Goal: Task Accomplishment & Management: Complete application form

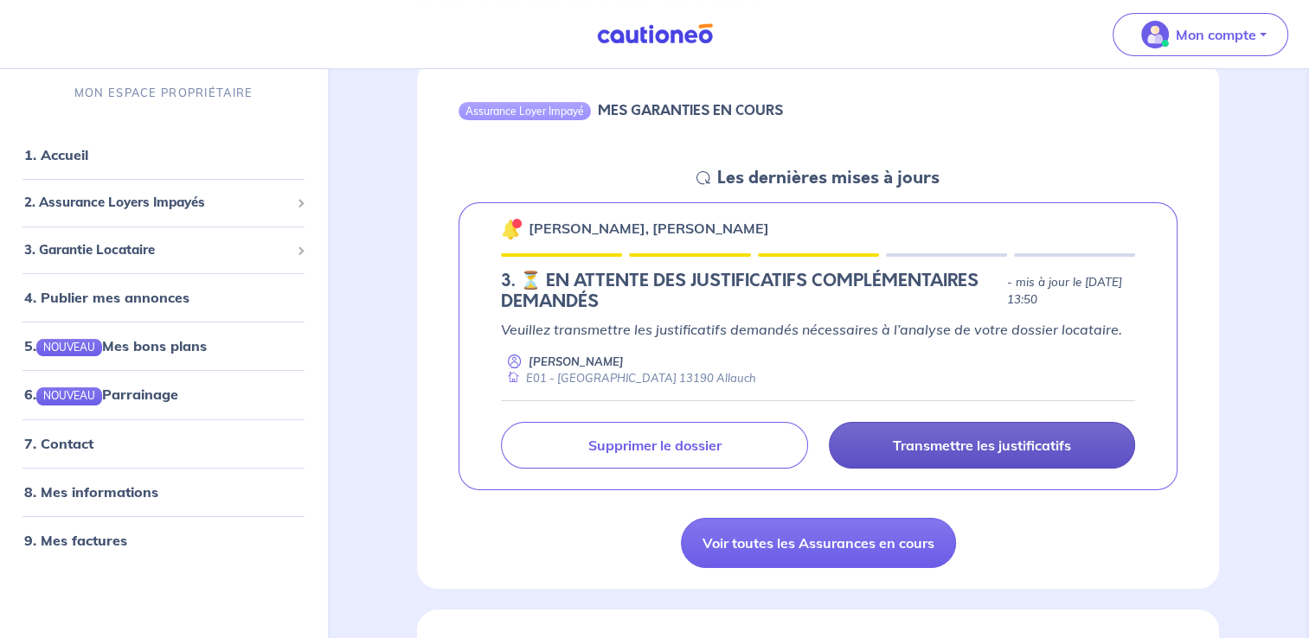
scroll to position [190, 0]
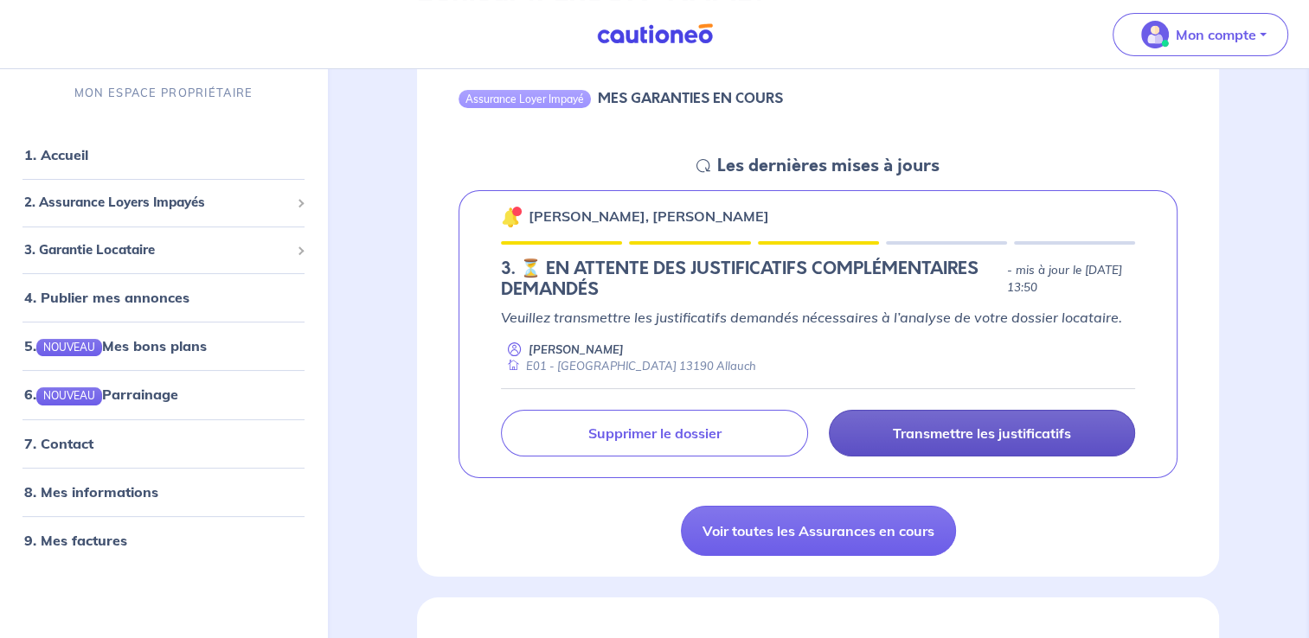
click at [979, 434] on p "Transmettre les justificatifs" at bounding box center [982, 433] width 178 height 17
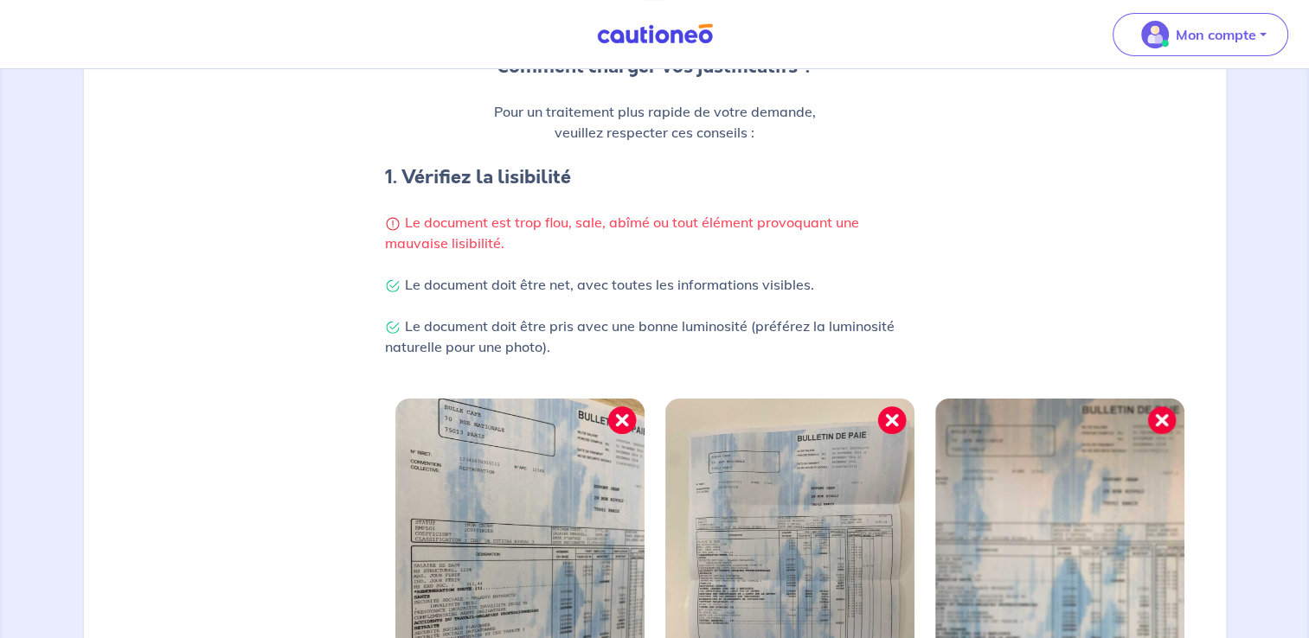
scroll to position [503, 0]
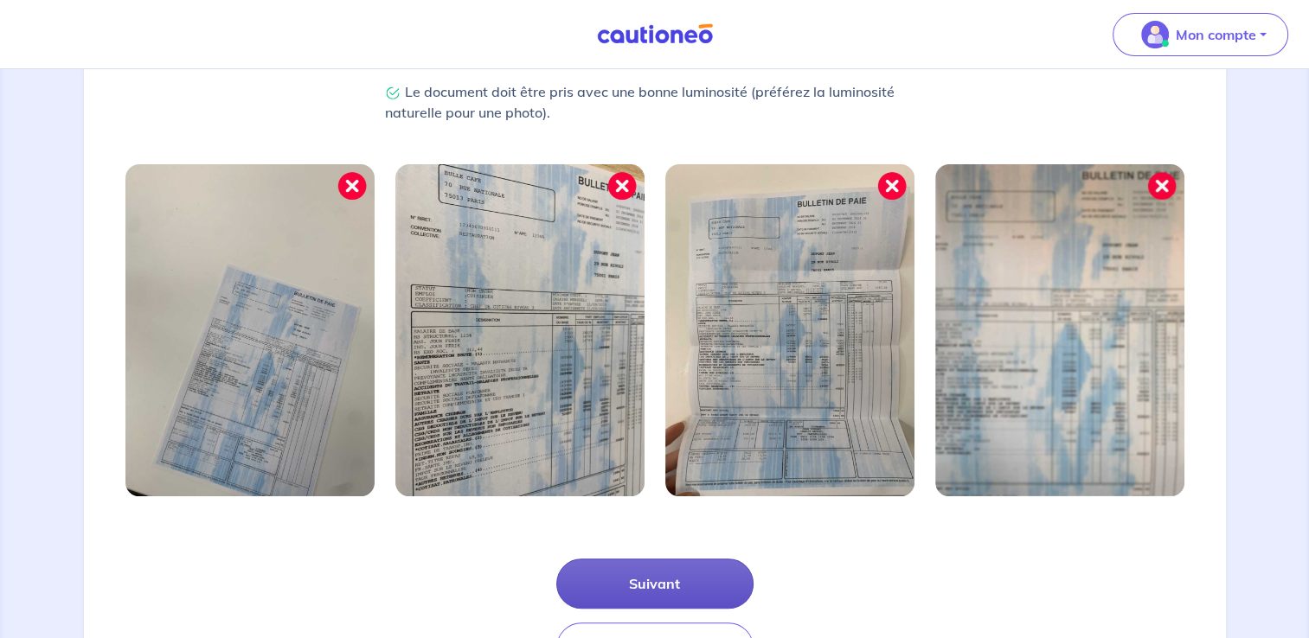
click at [609, 580] on button "Suivant" at bounding box center [654, 584] width 197 height 50
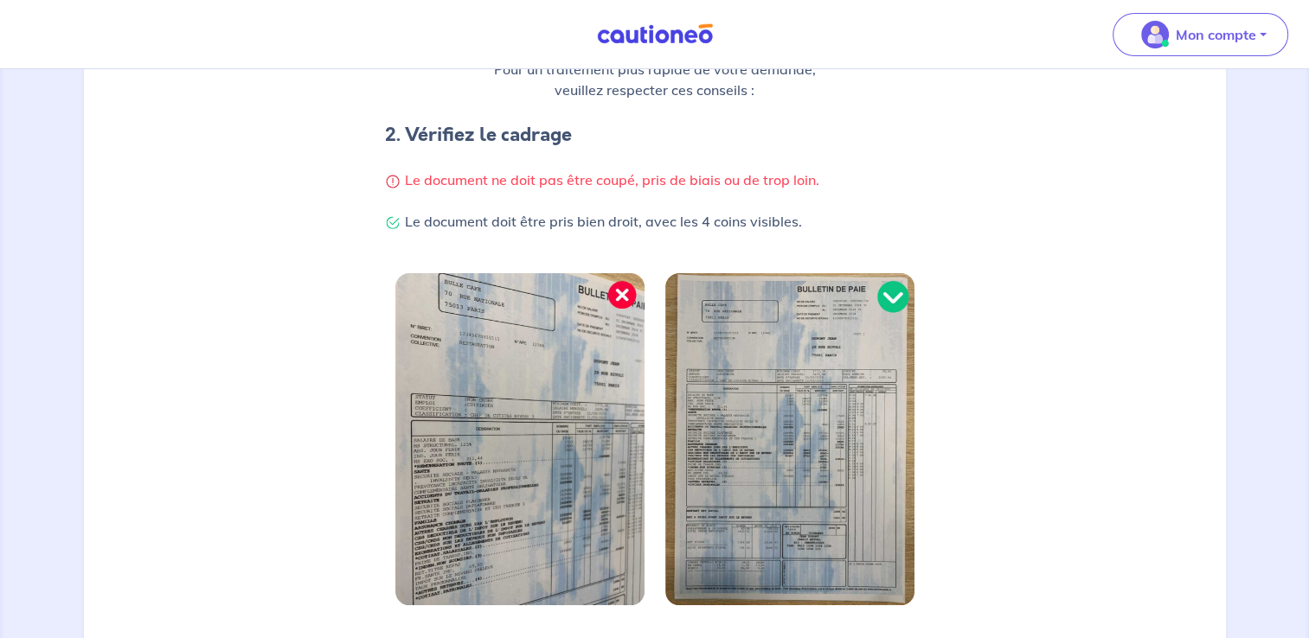
scroll to position [516, 0]
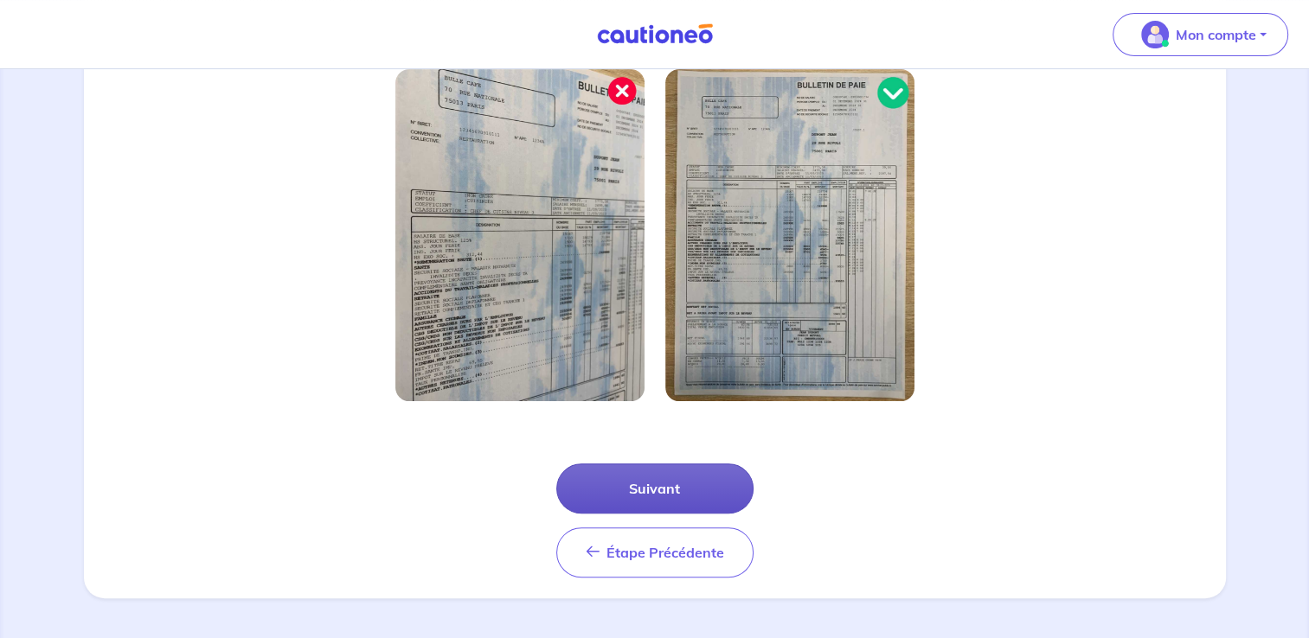
click at [696, 462] on div "Étape Précédente Précédent Suivant" at bounding box center [654, 500] width 1121 height 156
click at [674, 483] on button "Suivant" at bounding box center [654, 489] width 197 height 50
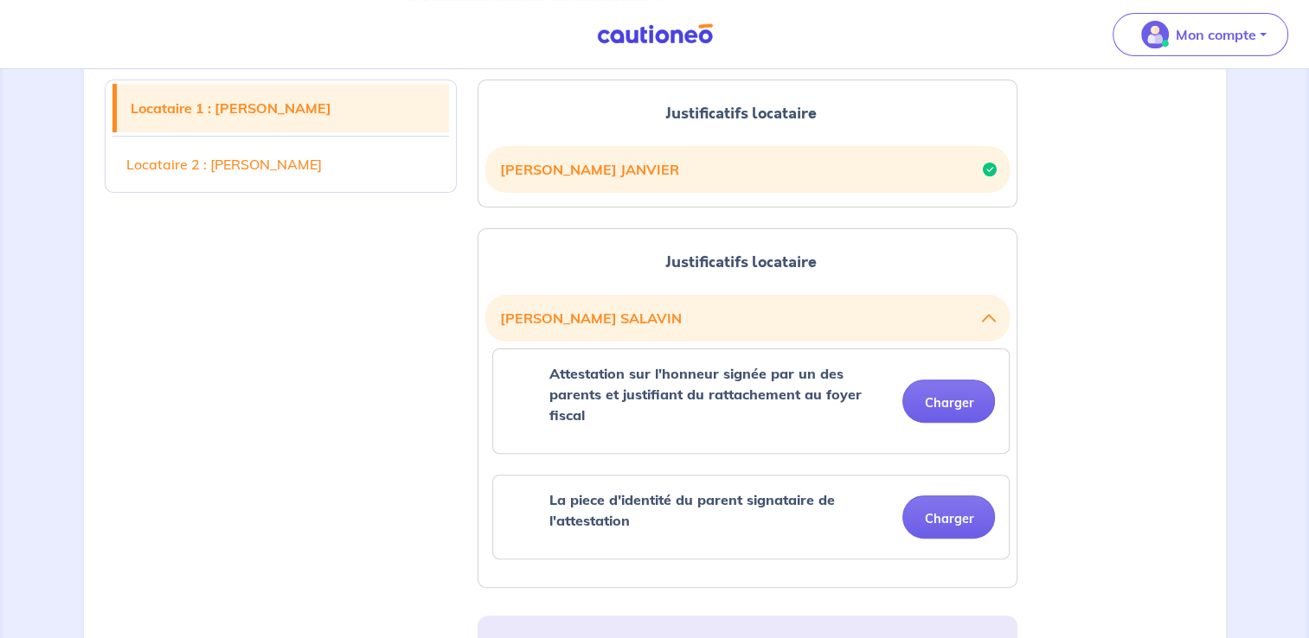
scroll to position [439, 0]
click at [958, 512] on button "Charger" at bounding box center [948, 517] width 93 height 43
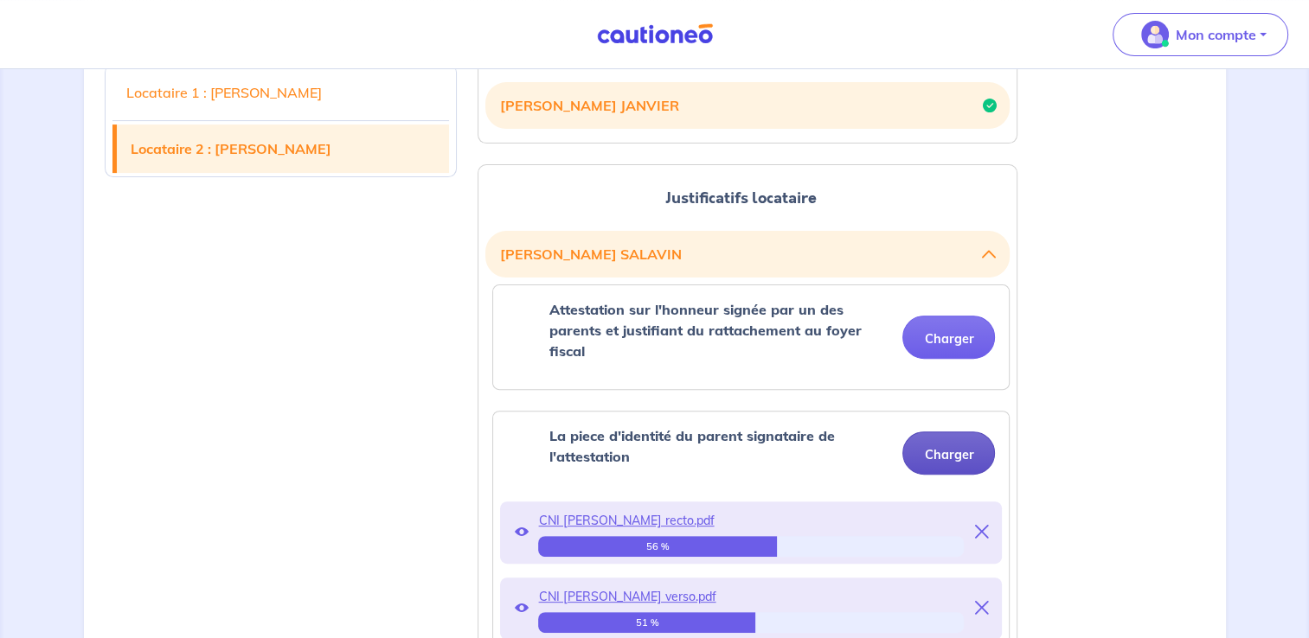
scroll to position [504, 0]
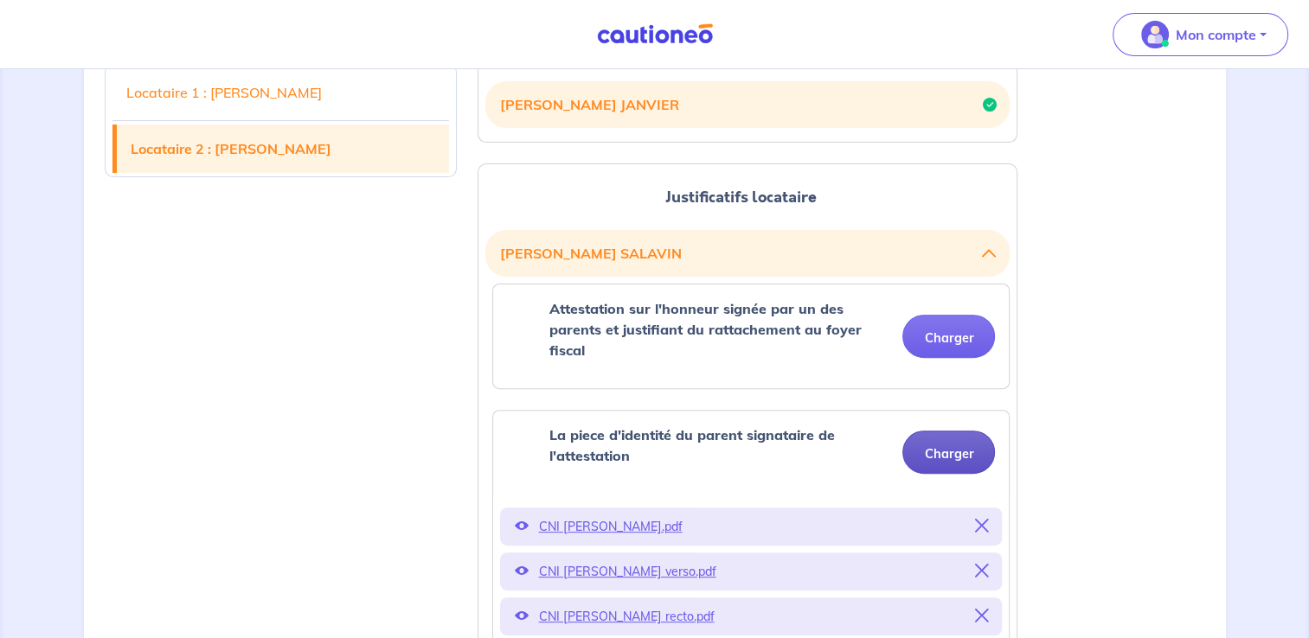
click at [964, 327] on button "Charger" at bounding box center [948, 336] width 93 height 43
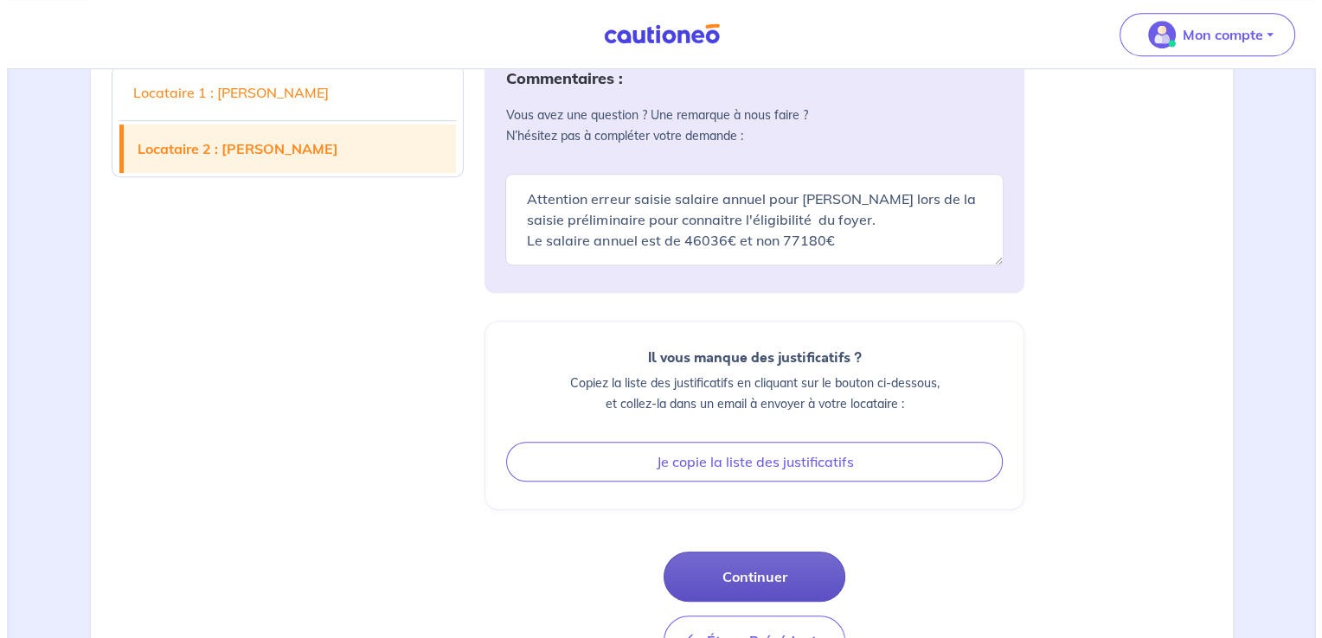
scroll to position [1242, 0]
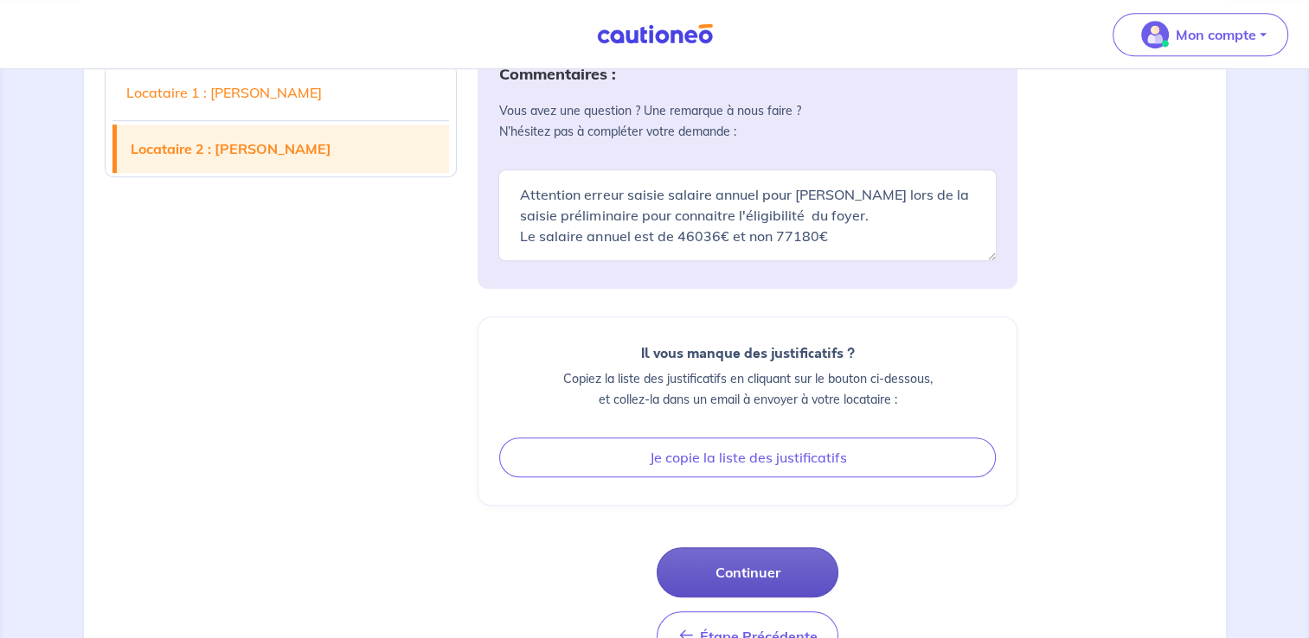
click at [744, 566] on button "Continuer" at bounding box center [747, 573] width 182 height 50
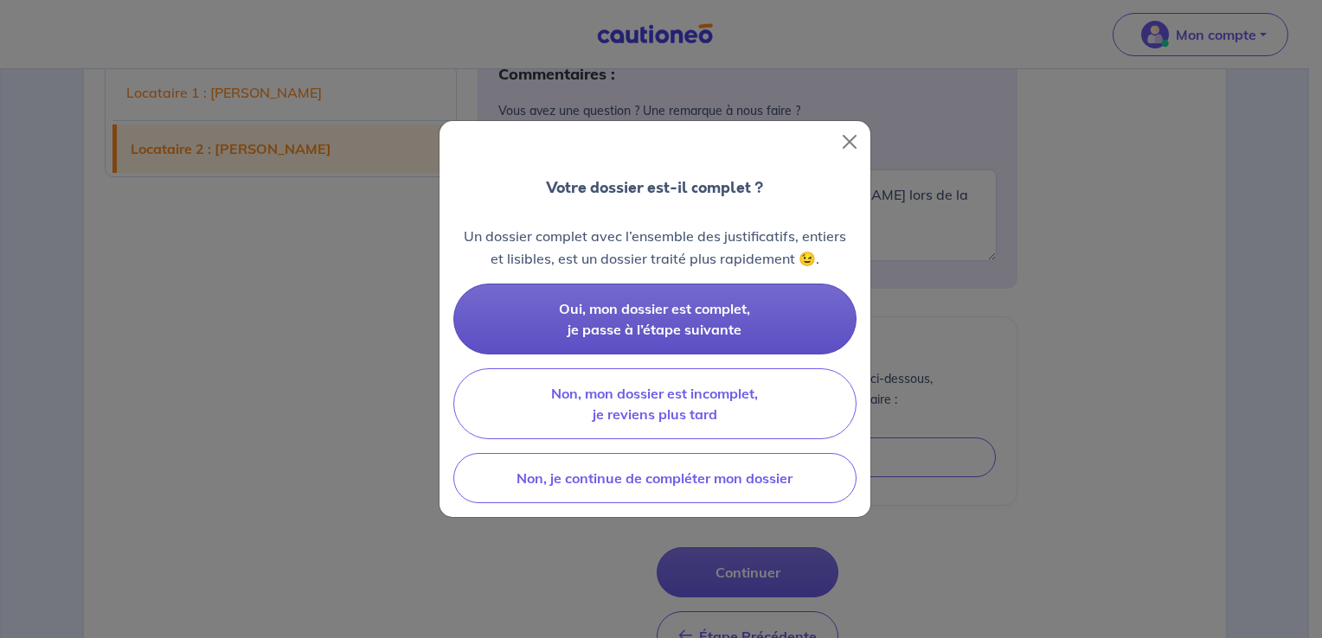
click at [657, 315] on span "Oui, mon dossier est complet, je passe à l’étape suivante" at bounding box center [654, 319] width 191 height 38
